Goal: Obtain resource: Obtain resource

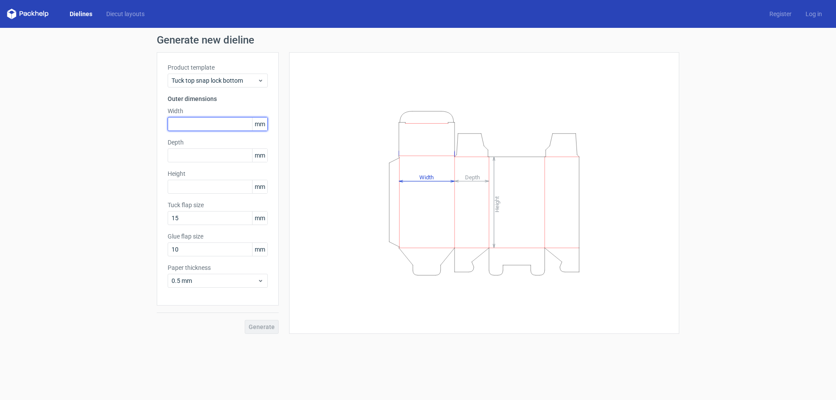
click at [180, 128] on input "text" at bounding box center [218, 124] width 100 height 14
type input "30"
click at [191, 153] on input "text" at bounding box center [218, 155] width 100 height 14
type input "30"
click at [208, 79] on span "Tuck top snap lock bottom" at bounding box center [214, 80] width 86 height 9
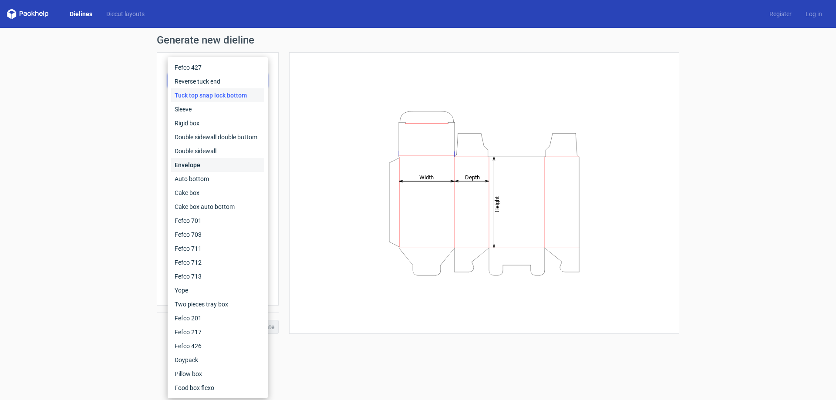
click at [190, 165] on div "Envelope" at bounding box center [217, 165] width 93 height 14
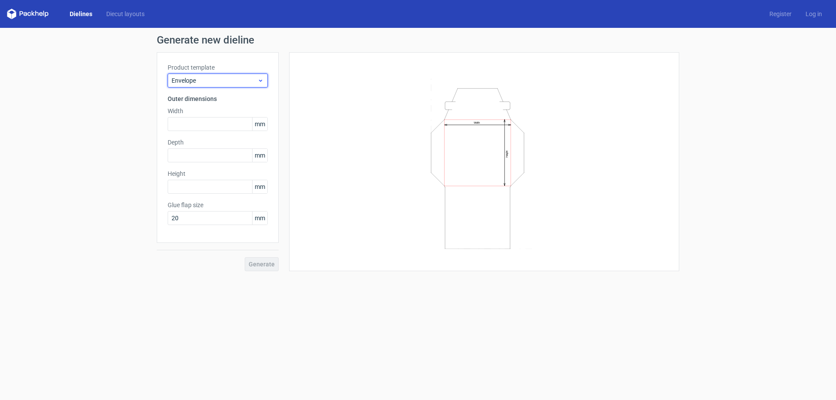
click at [239, 82] on span "Envelope" at bounding box center [214, 80] width 86 height 9
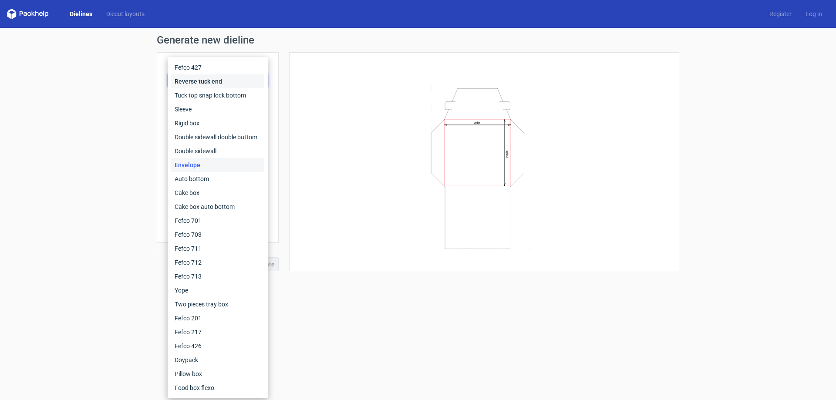
click at [215, 80] on div "Reverse tuck end" at bounding box center [217, 81] width 93 height 14
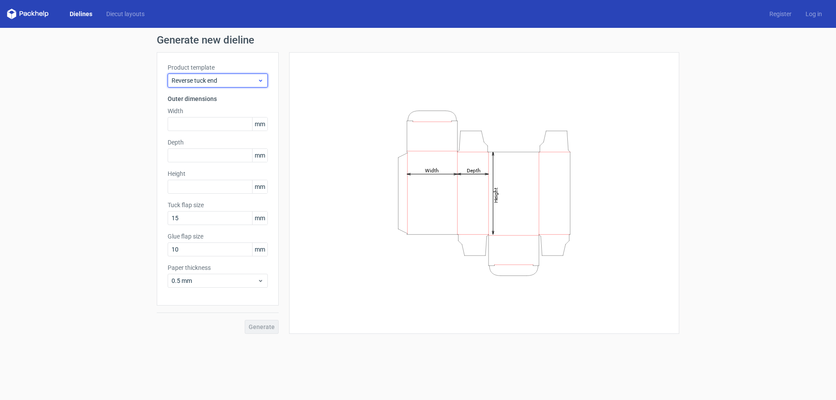
click at [222, 75] on div "Reverse tuck end" at bounding box center [218, 81] width 100 height 14
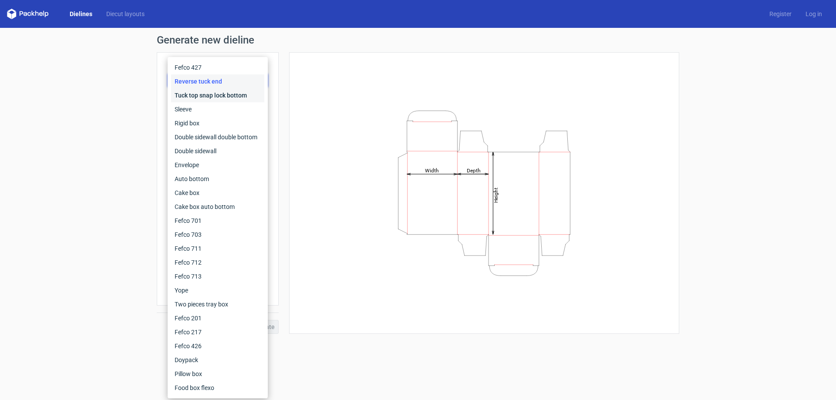
click at [219, 98] on div "Tuck top snap lock bottom" at bounding box center [217, 95] width 93 height 14
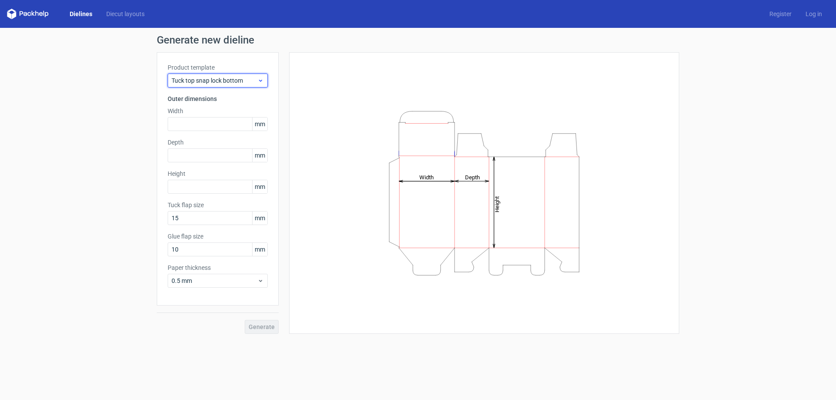
click at [230, 81] on span "Tuck top snap lock bottom" at bounding box center [214, 80] width 86 height 9
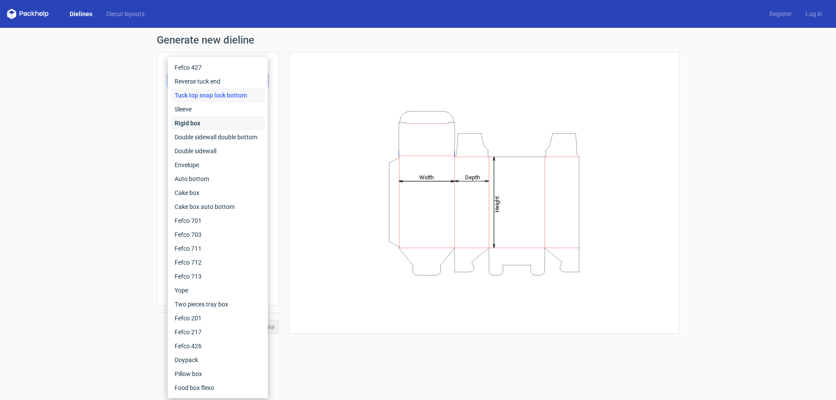
click at [222, 127] on div "Rigid box" at bounding box center [217, 123] width 93 height 14
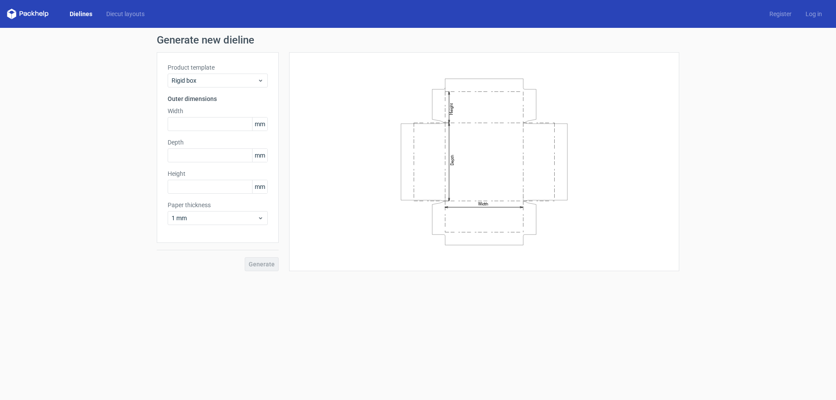
click at [231, 89] on div "Product template Rigid box Outer dimensions Width mm Depth mm Height mm Paper t…" at bounding box center [218, 147] width 122 height 191
click at [234, 84] on span "Rigid box" at bounding box center [214, 80] width 86 height 9
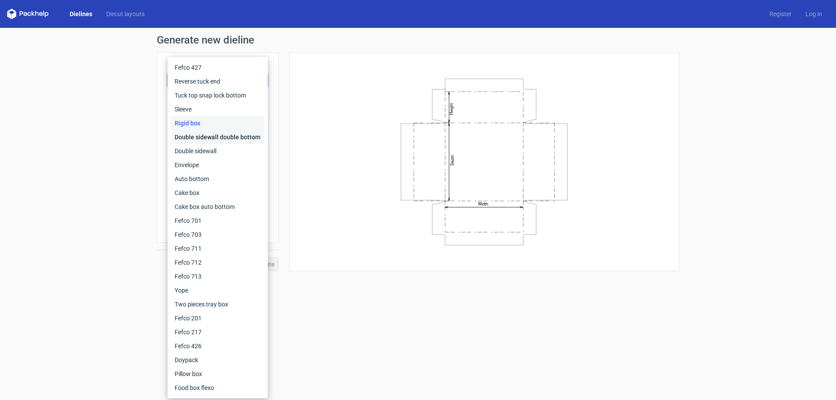
click at [228, 134] on div "Double sidewall double bottom" at bounding box center [217, 137] width 93 height 14
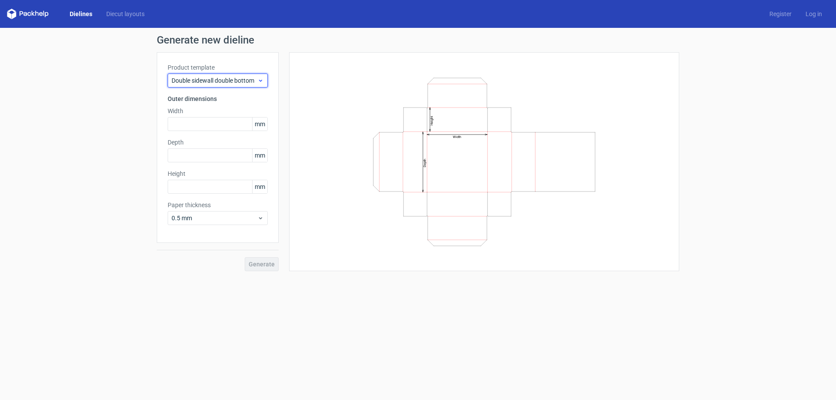
click at [233, 76] on span "Double sidewall double bottom" at bounding box center [214, 80] width 86 height 9
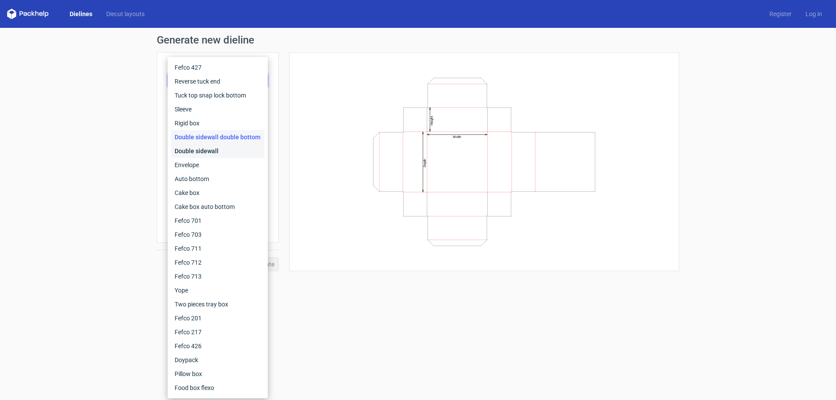
click at [222, 151] on div "Double sidewall" at bounding box center [217, 151] width 93 height 14
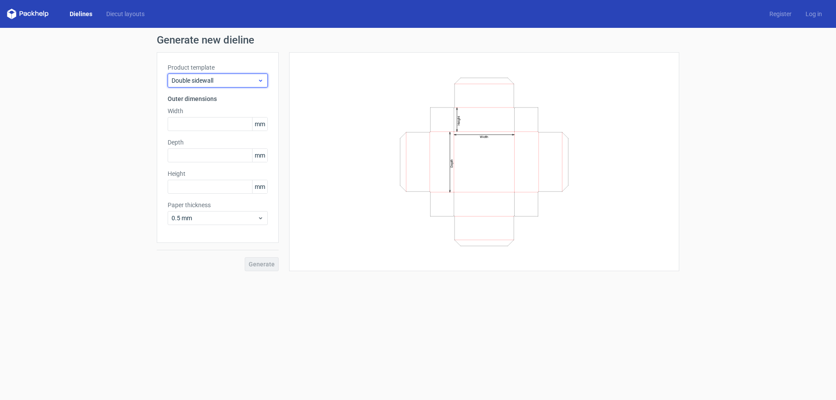
click at [229, 77] on span "Double sidewall" at bounding box center [214, 80] width 86 height 9
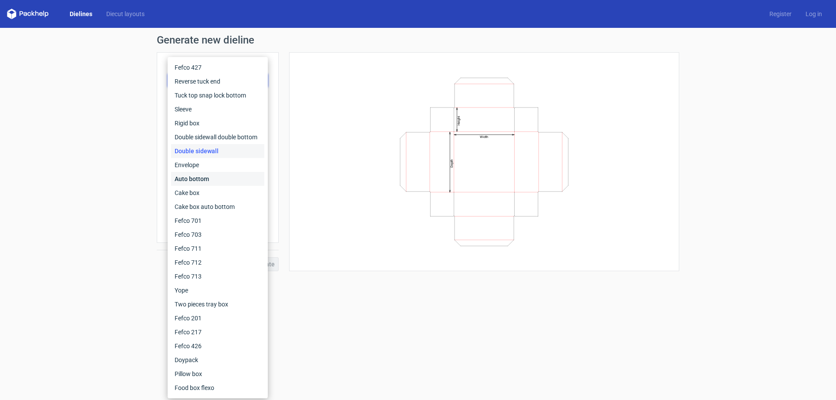
click at [209, 180] on div "Auto bottom" at bounding box center [217, 179] width 93 height 14
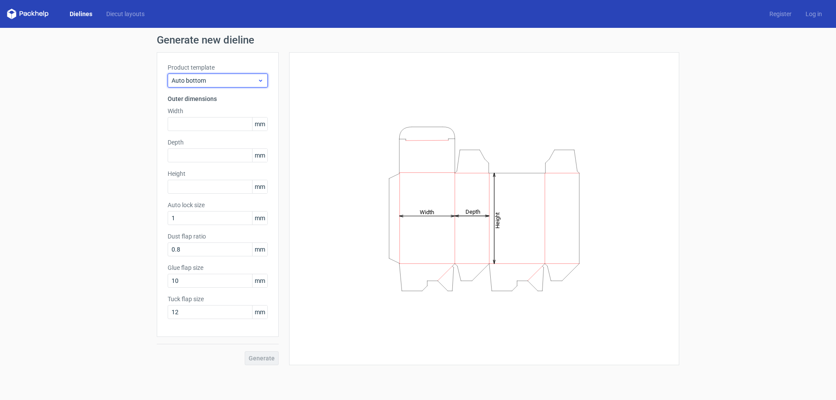
click at [229, 85] on div "Auto bottom" at bounding box center [218, 81] width 100 height 14
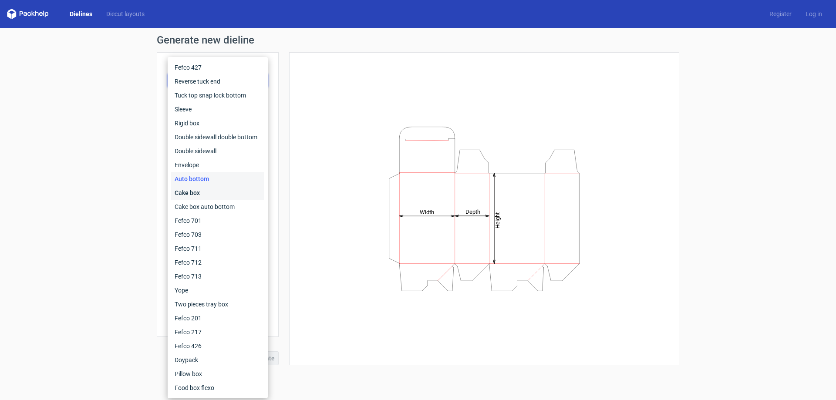
click at [200, 191] on div "Cake box" at bounding box center [217, 193] width 93 height 14
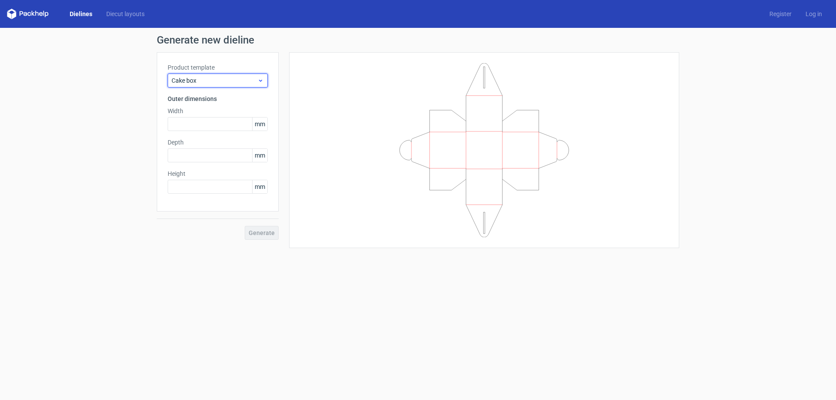
click at [230, 81] on span "Cake box" at bounding box center [214, 80] width 86 height 9
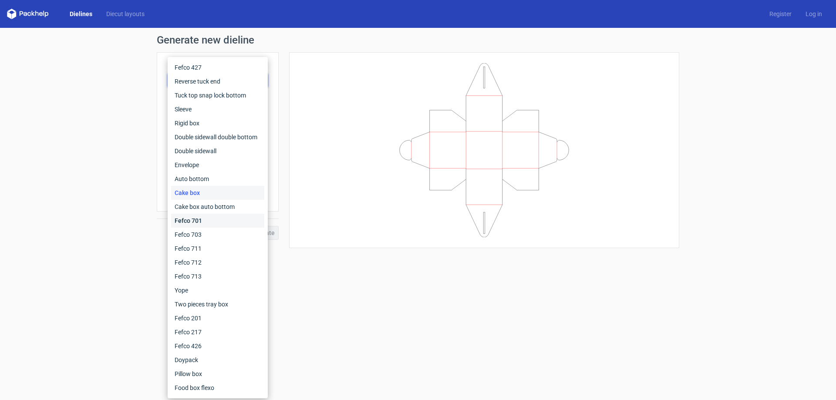
click at [216, 221] on div "Fefco 701" at bounding box center [217, 221] width 93 height 14
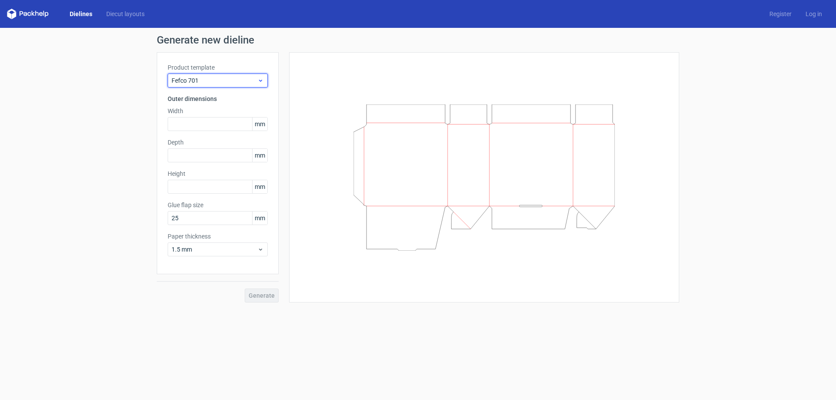
click at [224, 81] on span "Fefco 701" at bounding box center [214, 80] width 86 height 9
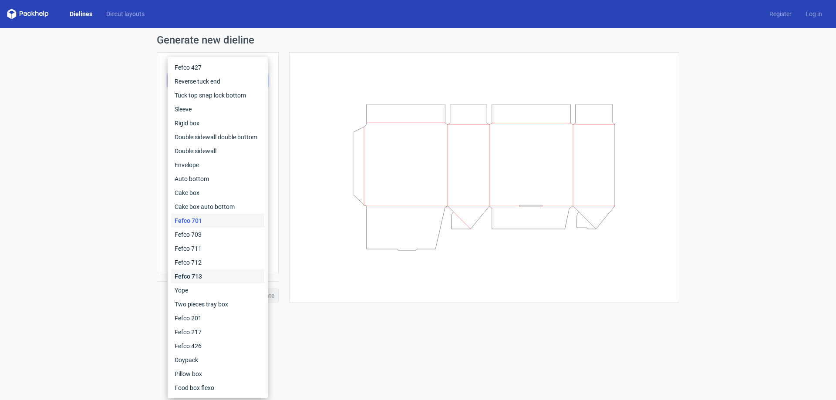
click at [200, 270] on div "Fefco 713" at bounding box center [217, 276] width 93 height 14
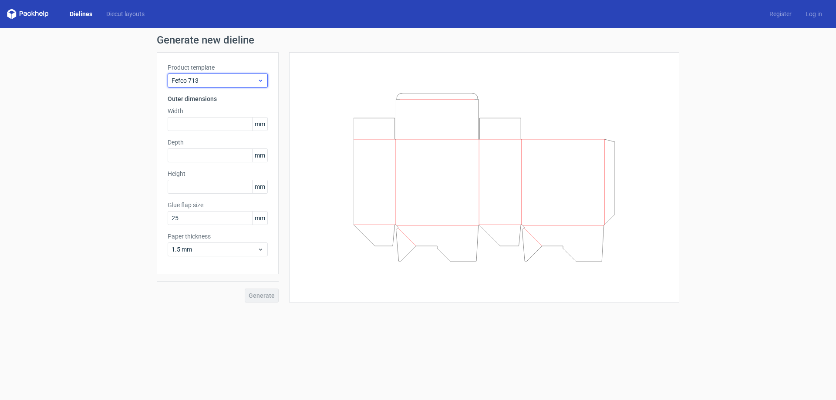
click at [234, 83] on span "Fefco 713" at bounding box center [214, 80] width 86 height 9
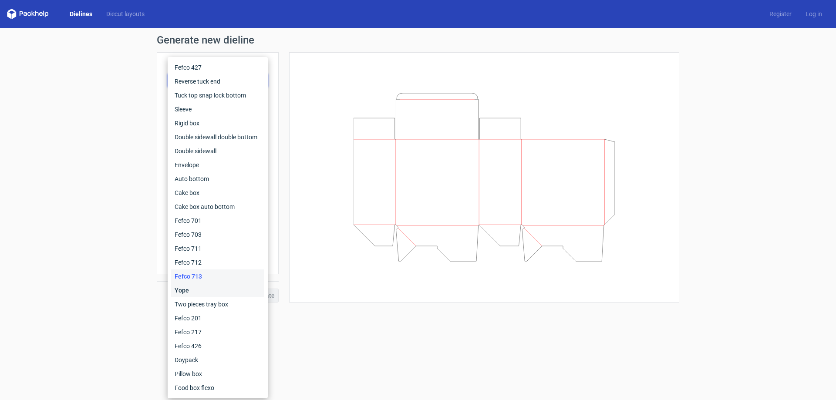
click at [191, 295] on div "Yope" at bounding box center [217, 290] width 93 height 14
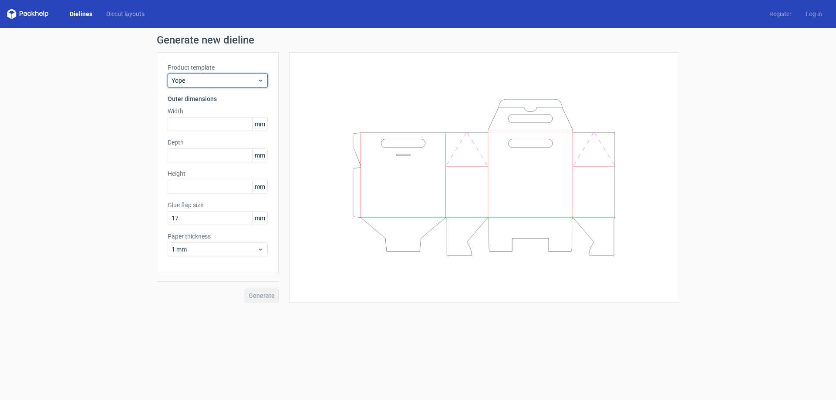
click at [217, 81] on span "Yope" at bounding box center [214, 80] width 86 height 9
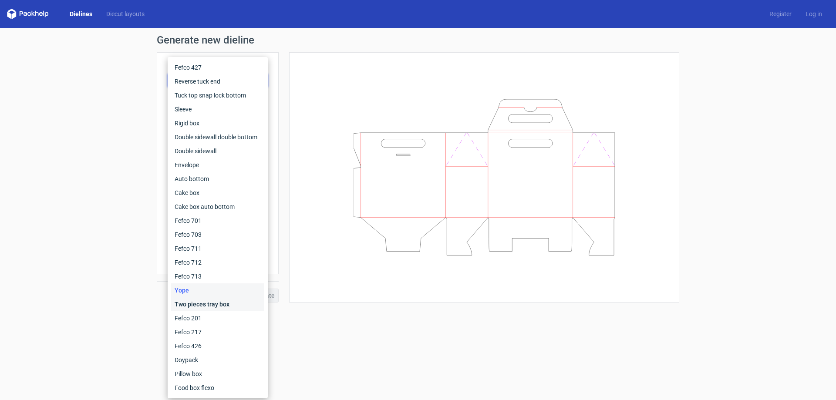
click at [208, 304] on div "Two pieces tray box" at bounding box center [217, 304] width 93 height 14
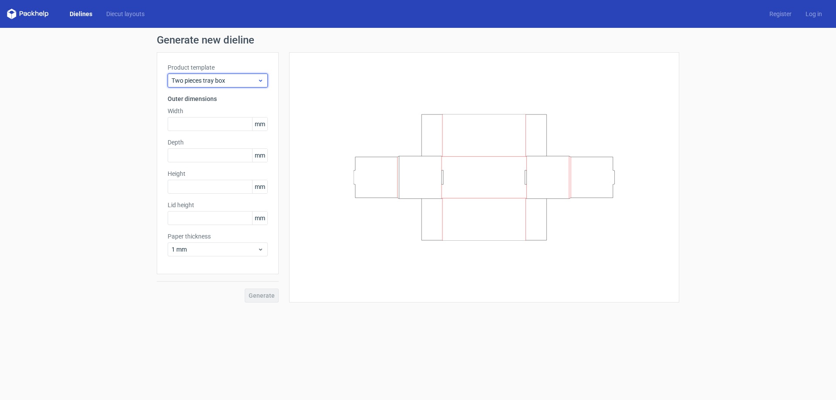
click at [180, 76] on span "Two pieces tray box" at bounding box center [214, 80] width 86 height 9
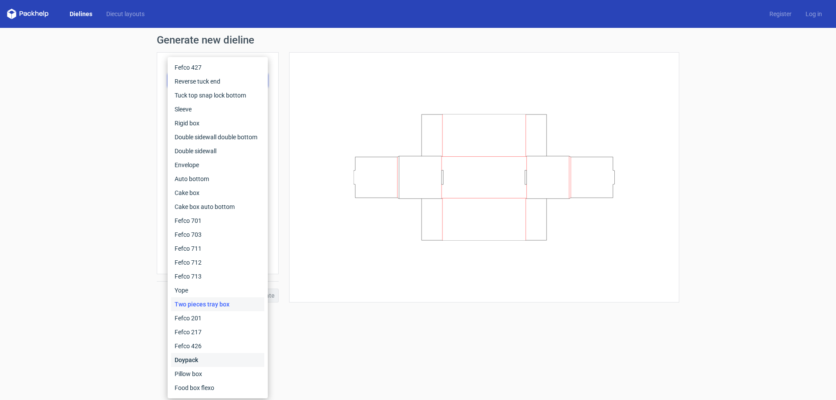
click at [186, 363] on div "Doypack" at bounding box center [217, 360] width 93 height 14
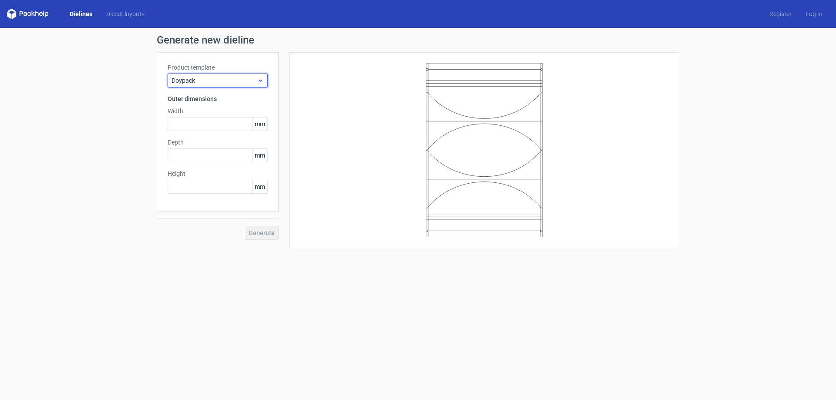
click at [210, 80] on span "Doypack" at bounding box center [214, 80] width 86 height 9
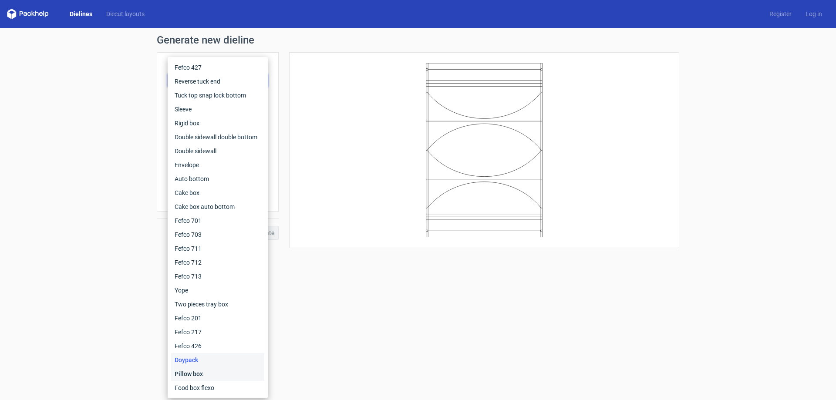
click at [186, 377] on div "Pillow box" at bounding box center [217, 374] width 93 height 14
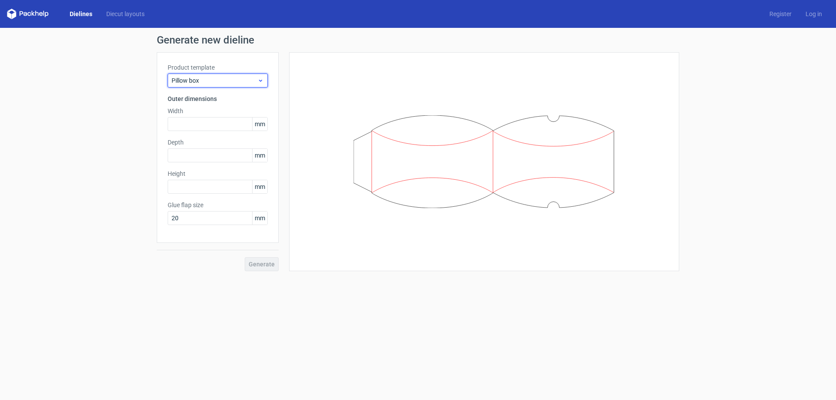
click at [207, 87] on div "Pillow box" at bounding box center [218, 81] width 100 height 14
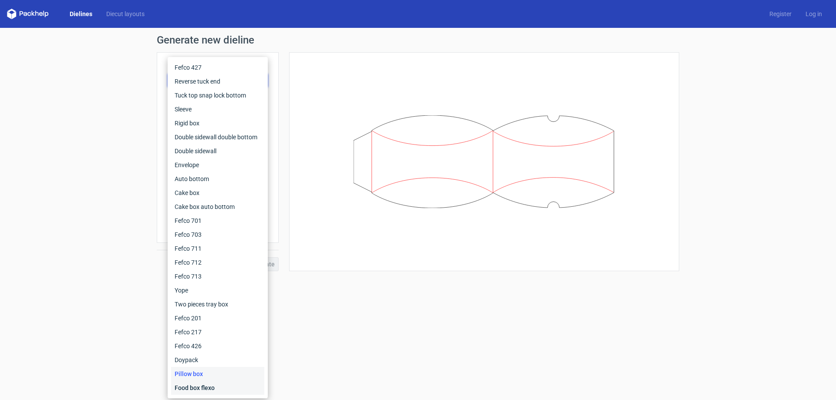
click at [205, 385] on div "Food box flexo" at bounding box center [217, 388] width 93 height 14
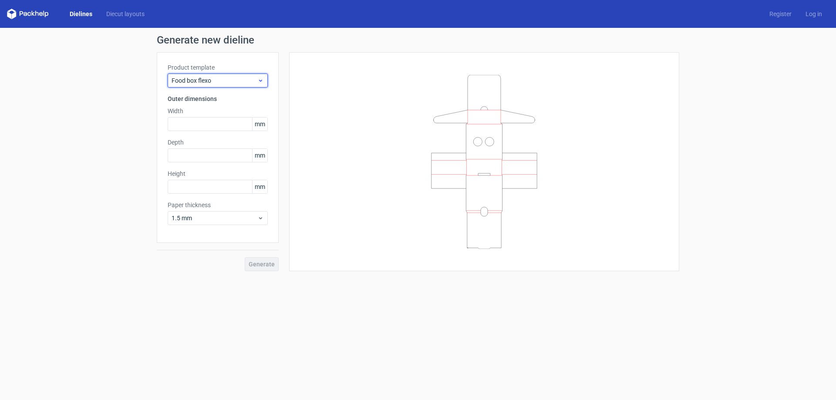
click at [235, 79] on span "Food box flexo" at bounding box center [214, 80] width 86 height 9
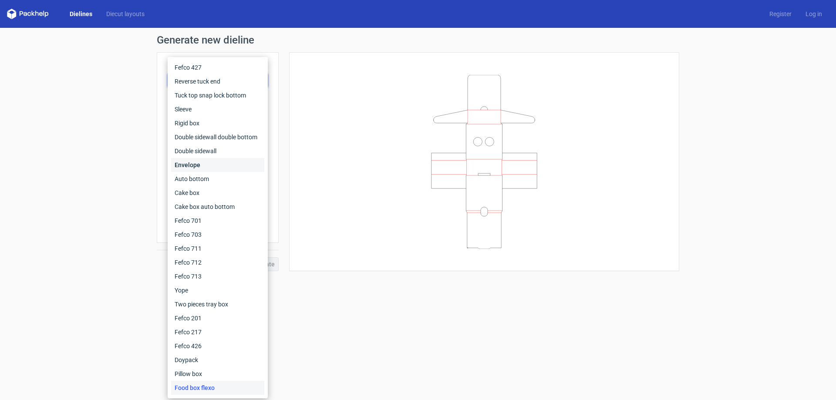
click at [208, 167] on div "Envelope" at bounding box center [217, 165] width 93 height 14
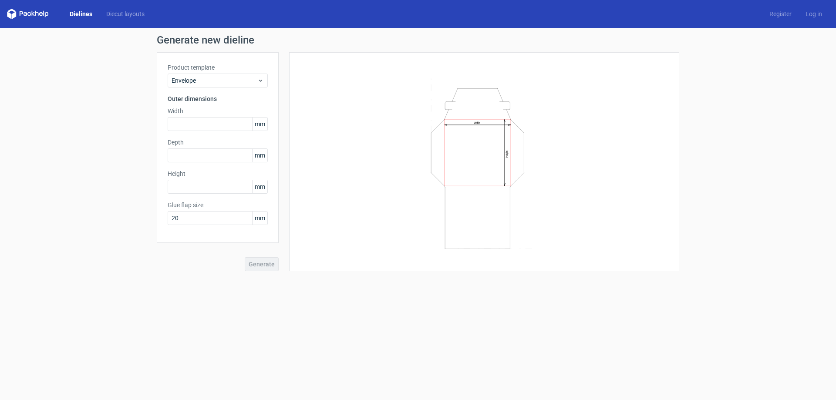
click at [226, 88] on div "Product template Envelope Outer dimensions Width mm Depth mm Height mm Glue fla…" at bounding box center [218, 147] width 122 height 191
click at [229, 79] on span "Envelope" at bounding box center [214, 80] width 86 height 9
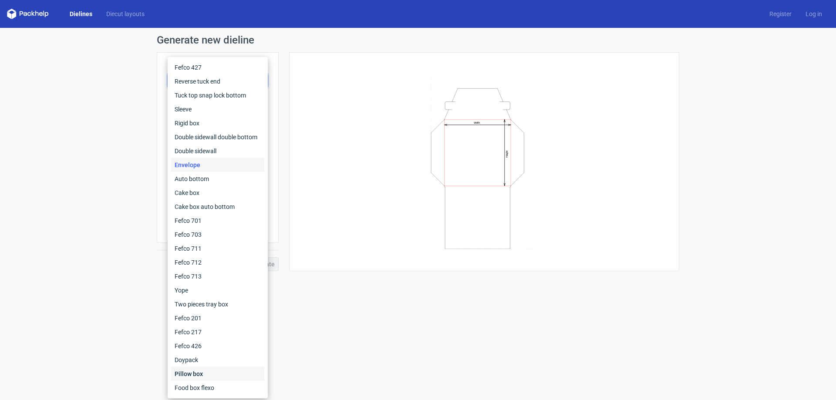
click at [202, 373] on div "Pillow box" at bounding box center [217, 374] width 93 height 14
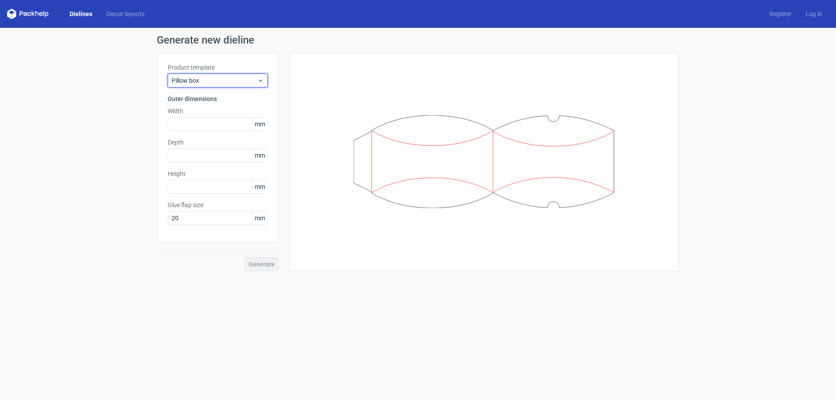
click at [223, 78] on span "Pillow box" at bounding box center [214, 80] width 86 height 9
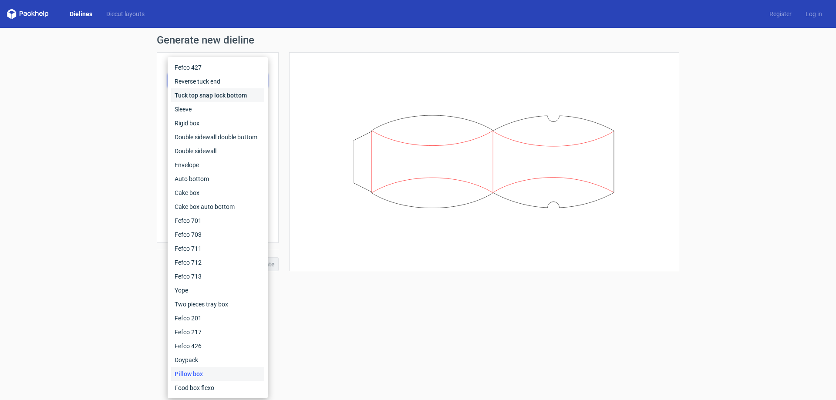
click at [210, 92] on div "Tuck top snap lock bottom" at bounding box center [217, 95] width 93 height 14
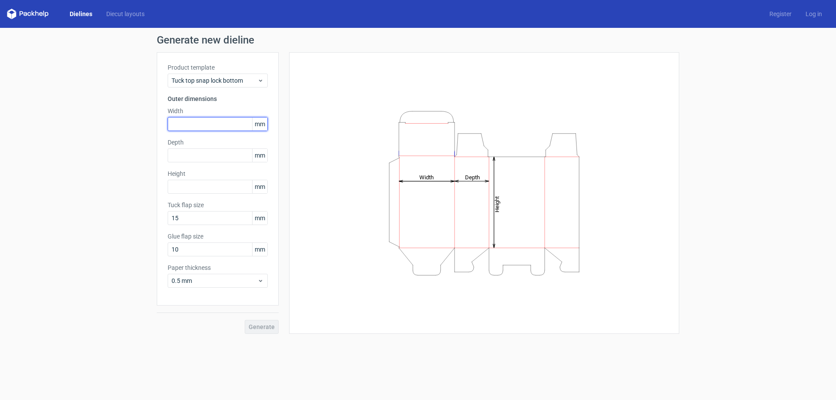
click at [197, 120] on input "text" at bounding box center [218, 124] width 100 height 14
type input "30"
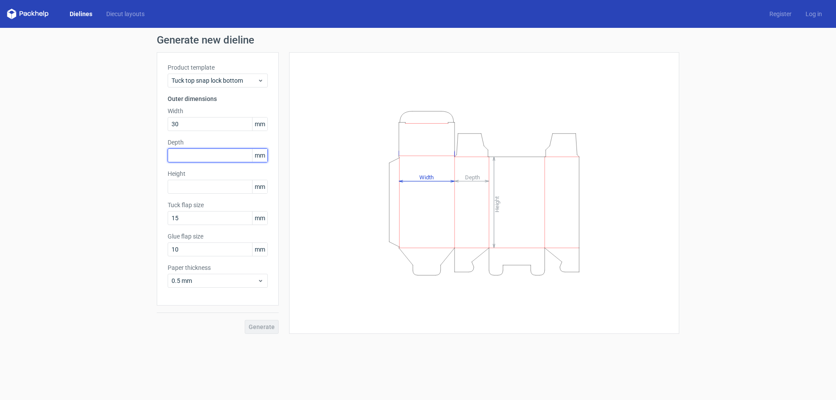
click at [200, 158] on input "text" at bounding box center [218, 155] width 100 height 14
type input "30"
click at [183, 186] on input "text" at bounding box center [218, 187] width 100 height 14
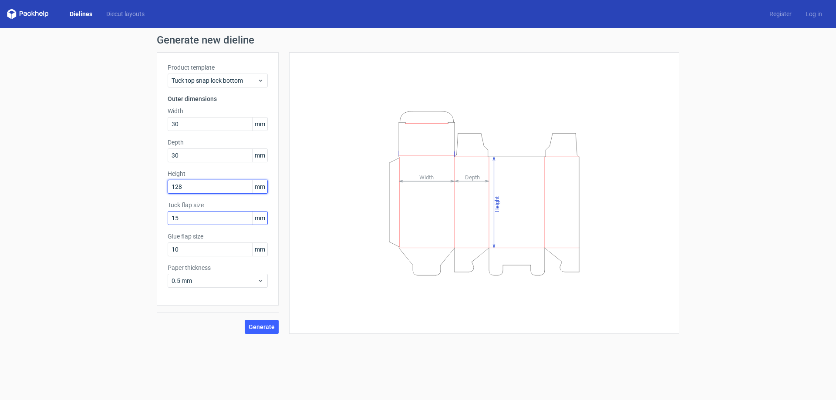
type input "128"
click at [184, 218] on input "15" at bounding box center [218, 218] width 100 height 14
click at [185, 220] on input "15" at bounding box center [218, 218] width 100 height 14
click at [259, 330] on button "Generate" at bounding box center [262, 327] width 34 height 14
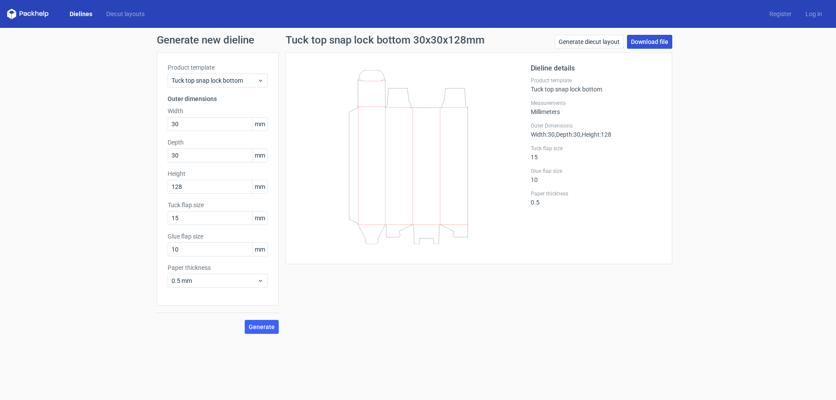
click at [655, 39] on link "Download file" at bounding box center [649, 42] width 45 height 14
drag, startPoint x: 190, startPoint y: 156, endPoint x: 116, endPoint y: 151, distance: 73.7
click at [124, 158] on div "Generate new dieline Product template Tuck top snap lock bottom Outer dimension…" at bounding box center [418, 184] width 836 height 313
type input "40"
drag, startPoint x: 195, startPoint y: 187, endPoint x: 142, endPoint y: 187, distance: 52.7
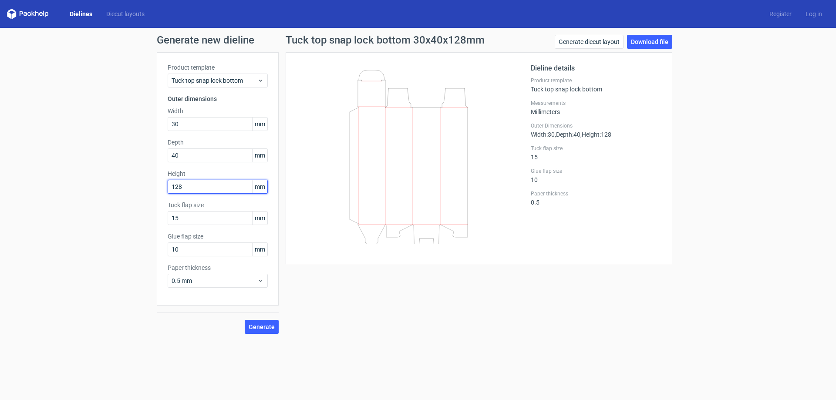
click at [146, 187] on div "Generate new dieline Product template Tuck top snap lock bottom Outer dimension…" at bounding box center [418, 184] width 836 height 313
type input "103"
click at [316, 312] on div "Tuck top snap lock bottom 30x40x103mm Generate diecut layout Download file Diel…" at bounding box center [479, 184] width 400 height 299
click at [262, 330] on span "Generate" at bounding box center [262, 327] width 26 height 6
click at [234, 79] on span "Tuck top snap lock bottom" at bounding box center [214, 80] width 86 height 9
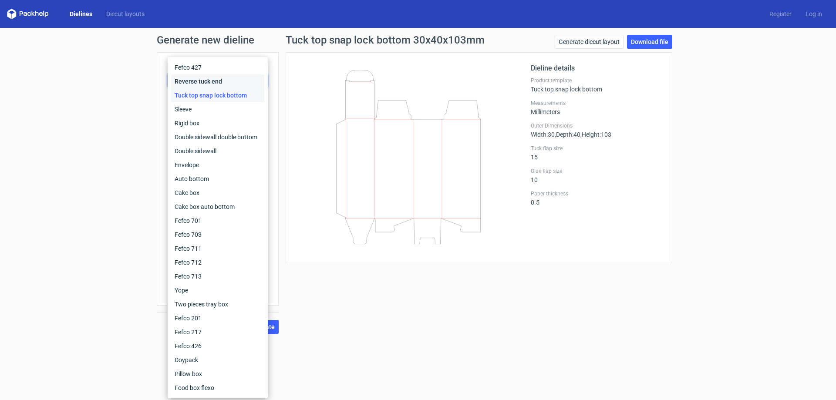
click at [215, 81] on div "Reverse tuck end" at bounding box center [217, 81] width 93 height 14
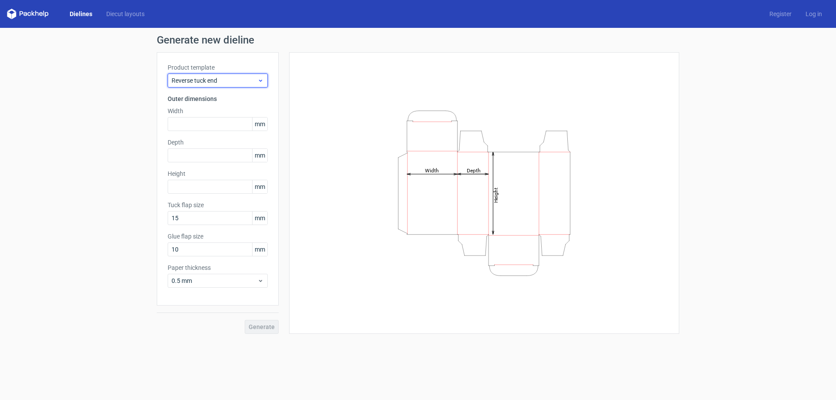
click at [222, 78] on span "Reverse tuck end" at bounding box center [214, 80] width 86 height 9
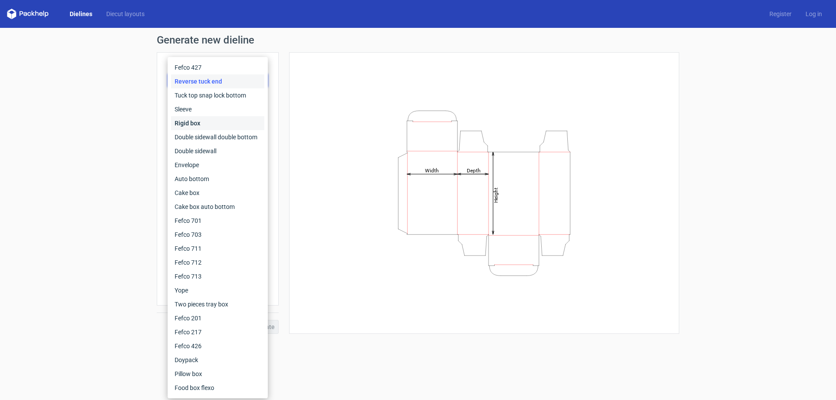
click at [212, 122] on div "Rigid box" at bounding box center [217, 123] width 93 height 14
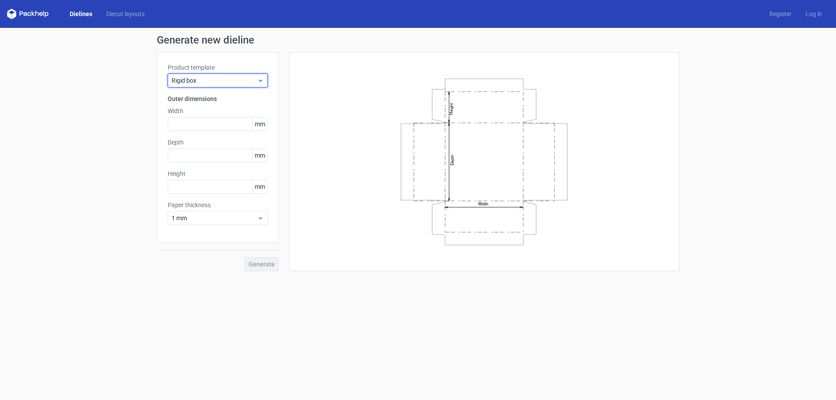
click at [215, 84] on span "Rigid box" at bounding box center [214, 80] width 86 height 9
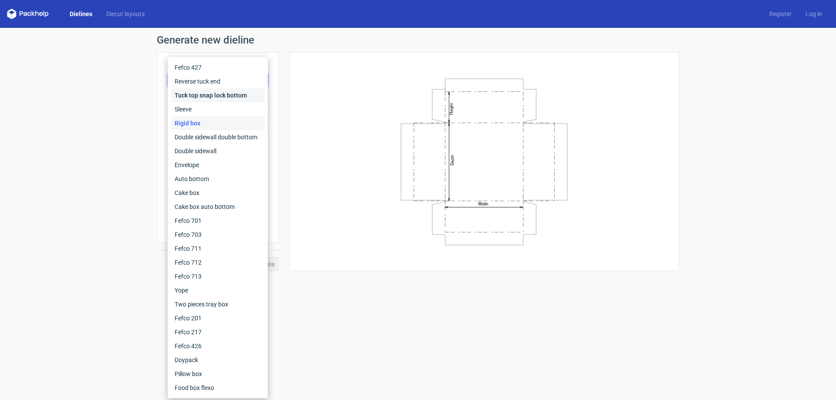
click at [214, 98] on div "Tuck top snap lock bottom" at bounding box center [217, 95] width 93 height 14
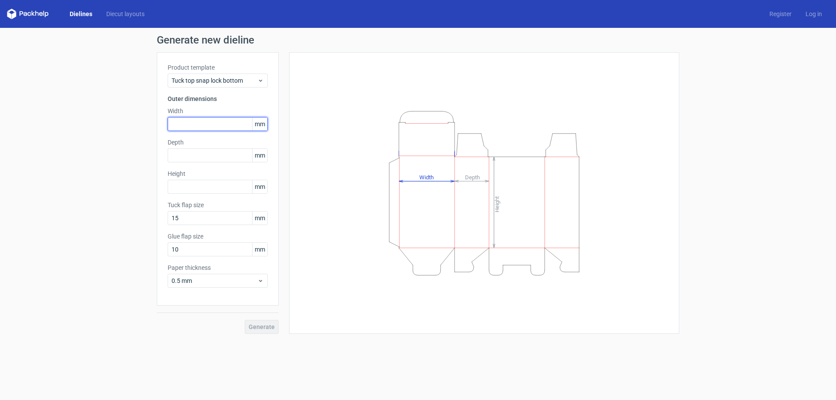
click at [194, 127] on input "text" at bounding box center [218, 124] width 100 height 14
type input "42"
click at [199, 158] on input "text" at bounding box center [218, 155] width 100 height 14
type input "26"
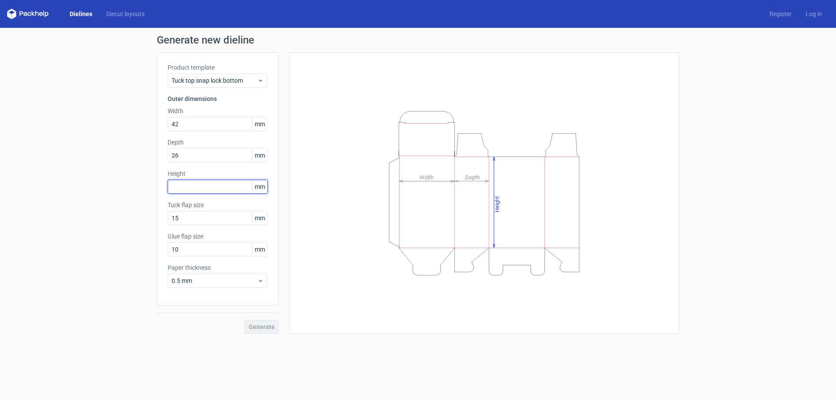
click at [201, 188] on input "text" at bounding box center [218, 187] width 100 height 14
type input "3"
type input "90"
click at [266, 326] on span "Generate" at bounding box center [262, 327] width 26 height 6
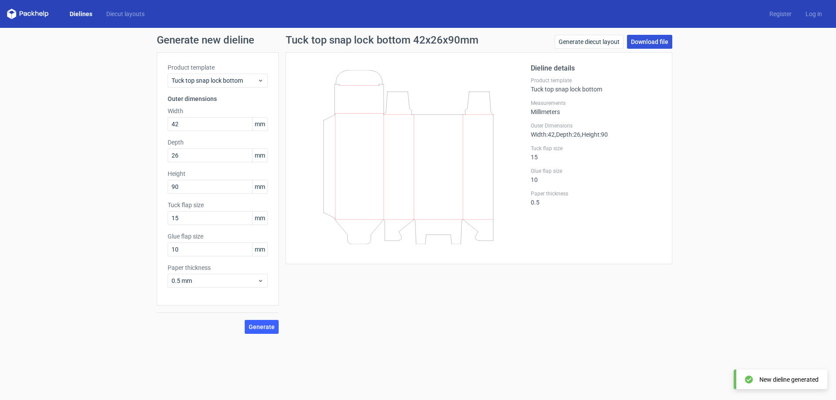
click at [654, 42] on link "Download file" at bounding box center [649, 42] width 45 height 14
drag, startPoint x: 751, startPoint y: 126, endPoint x: 736, endPoint y: 126, distance: 15.7
click at [751, 126] on div "Generate new dieline Product template Tuck top snap lock bottom Outer dimension…" at bounding box center [418, 184] width 836 height 313
drag, startPoint x: 182, startPoint y: 124, endPoint x: 19, endPoint y: 86, distance: 167.0
click at [178, 124] on input "42" at bounding box center [218, 124] width 100 height 14
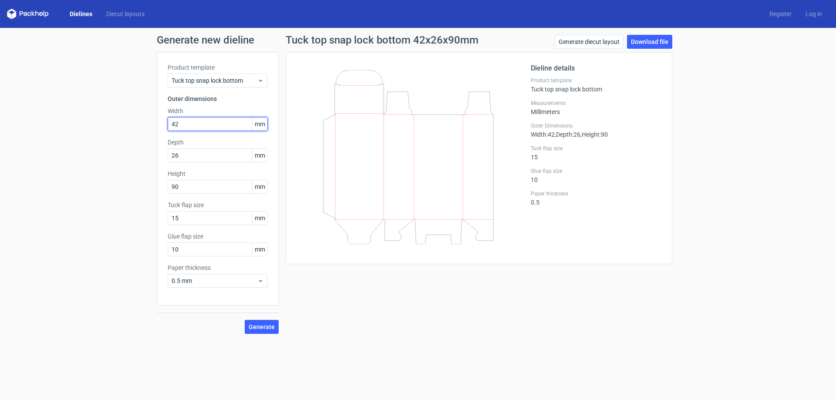
type input "4"
type input "30"
drag, startPoint x: 150, startPoint y: 156, endPoint x: 119, endPoint y: 151, distance: 31.4
click at [139, 158] on div "Generate new dieline Product template Tuck top snap lock bottom Outer dimension…" at bounding box center [418, 184] width 836 height 313
type input "30"
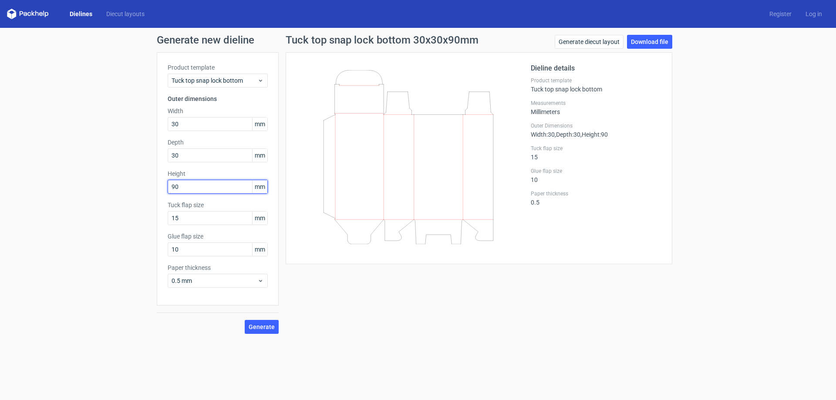
drag, startPoint x: 192, startPoint y: 182, endPoint x: 141, endPoint y: 183, distance: 51.4
click at [148, 183] on div "Generate new dieline Product template Tuck top snap lock bottom Outer dimension…" at bounding box center [418, 184] width 836 height 313
type input "110"
click at [425, 319] on div "Tuck top snap lock bottom 30x30x110mm Generate diecut layout Download file Diel…" at bounding box center [479, 184] width 400 height 299
click at [268, 327] on span "Generate" at bounding box center [262, 327] width 26 height 6
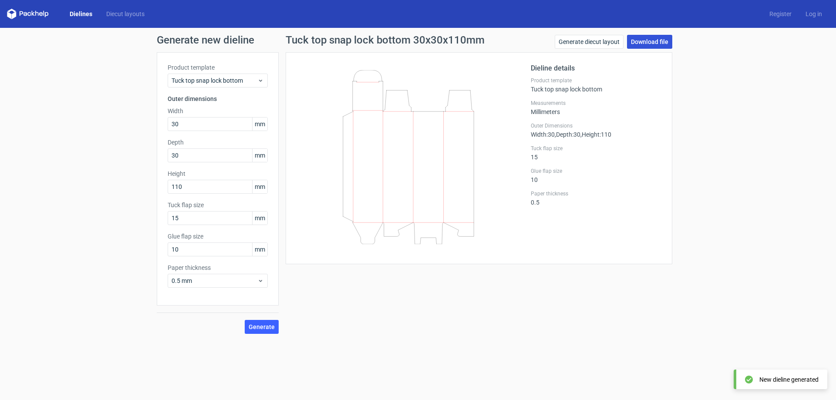
click at [649, 39] on link "Download file" at bounding box center [649, 42] width 45 height 14
drag, startPoint x: 198, startPoint y: 126, endPoint x: 138, endPoint y: 124, distance: 60.1
click at [141, 124] on div "Generate new dieline Product template Tuck top snap lock bottom Outer dimension…" at bounding box center [418, 184] width 836 height 313
type input "32"
drag, startPoint x: 185, startPoint y: 154, endPoint x: 102, endPoint y: 154, distance: 83.1
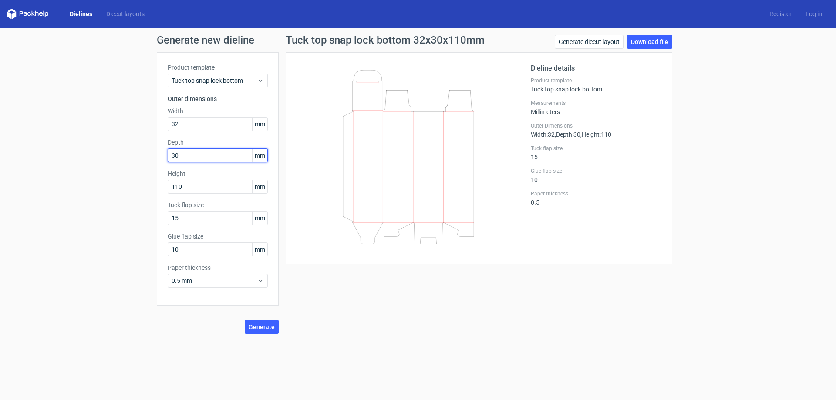
click at [141, 154] on div "Generate new dieline Product template Tuck top snap lock bottom Outer dimension…" at bounding box center [418, 184] width 836 height 313
type input "32"
drag, startPoint x: 143, startPoint y: 185, endPoint x: 99, endPoint y: 171, distance: 45.4
click at [121, 185] on div "Generate new dieline Product template Tuck top snap lock bottom Outer dimension…" at bounding box center [418, 184] width 836 height 313
type input "65"
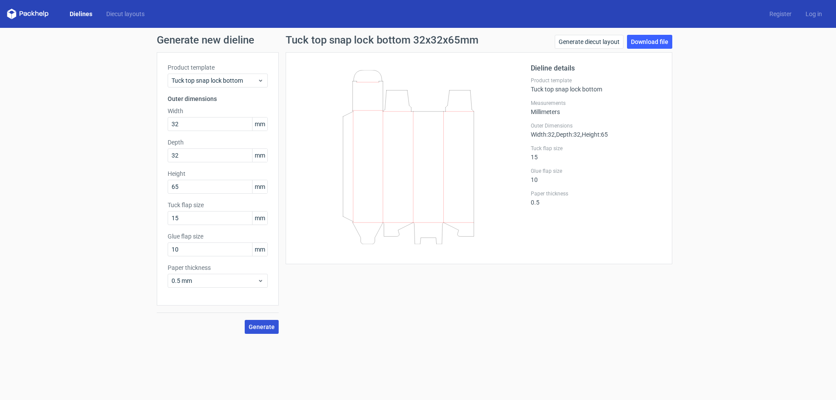
click at [264, 324] on span "Generate" at bounding box center [262, 327] width 26 height 6
click at [651, 41] on link "Download file" at bounding box center [649, 42] width 45 height 14
drag, startPoint x: 188, startPoint y: 122, endPoint x: 32, endPoint y: 128, distance: 155.9
click at [116, 128] on div "Generate new dieline Product template Tuck top snap lock bottom Outer dimension…" at bounding box center [418, 184] width 836 height 313
type input "40"
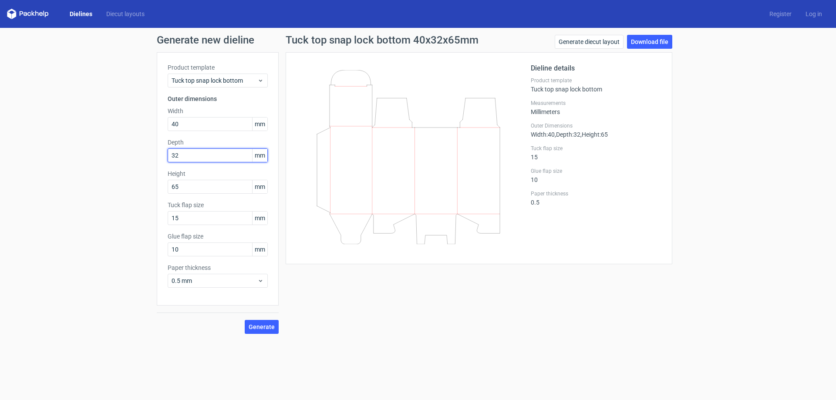
drag, startPoint x: 182, startPoint y: 160, endPoint x: 92, endPoint y: 157, distance: 90.2
click at [128, 160] on div "Generate new dieline Product template Tuck top snap lock bottom Outer dimension…" at bounding box center [418, 184] width 836 height 313
type input "40"
drag, startPoint x: 181, startPoint y: 187, endPoint x: 157, endPoint y: 186, distance: 23.5
click at [157, 186] on div "Product template Tuck top snap lock bottom Outer dimensions Width 40 mm Depth 4…" at bounding box center [218, 178] width 122 height 253
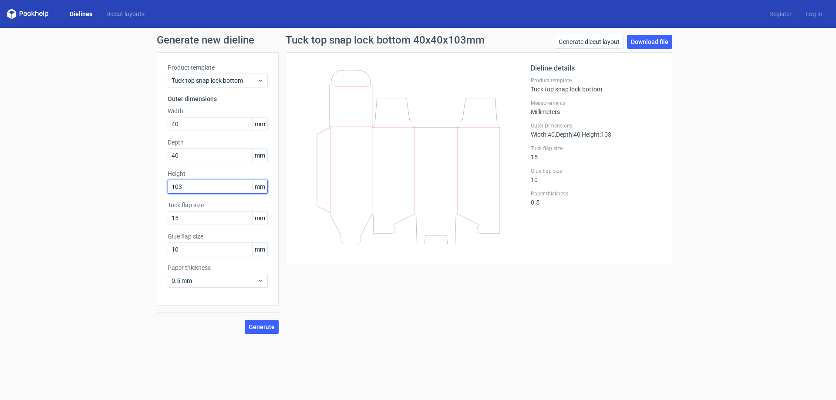
type input "103"
click at [350, 305] on div "Tuck top snap lock bottom 40x40x103mm Generate diecut layout Download file Diel…" at bounding box center [479, 184] width 400 height 299
click at [257, 323] on button "Generate" at bounding box center [262, 327] width 34 height 14
click at [651, 40] on link "Download file" at bounding box center [649, 42] width 45 height 14
click at [741, 271] on div "Generate new dieline Product template Tuck top snap lock bottom Outer dimension…" at bounding box center [418, 184] width 836 height 313
